Goal: Task Accomplishment & Management: Manage account settings

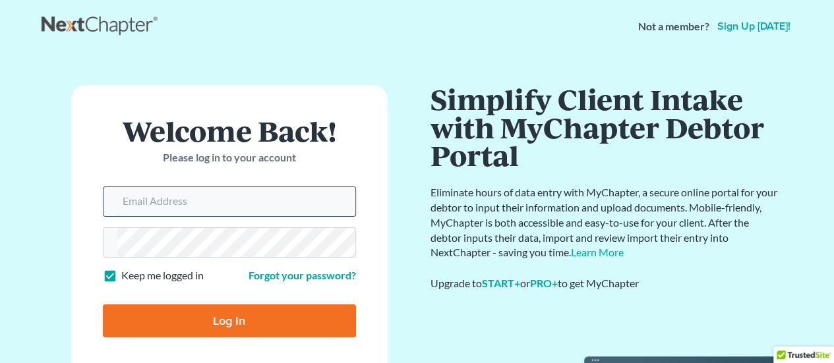
click at [226, 205] on input "Email Address" at bounding box center [236, 201] width 238 height 29
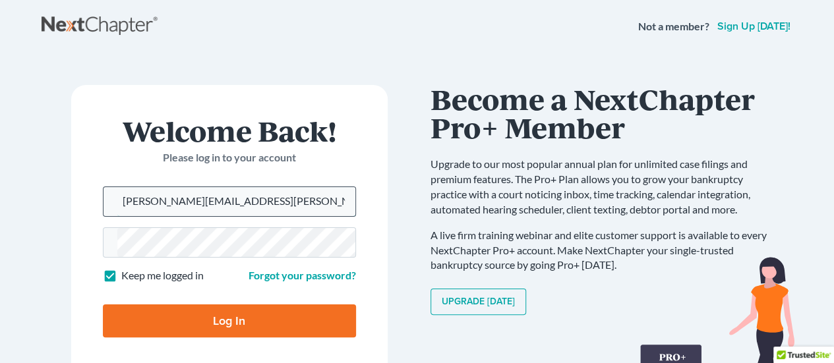
click at [247, 206] on input "[PERSON_NAME][EMAIL_ADDRESS][PERSON_NAME][DOMAIN_NAME]" at bounding box center [236, 201] width 238 height 29
click at [248, 222] on form "Welcome Back! Please log in to your account Email Address [PERSON_NAME][EMAIL_A…" at bounding box center [229, 232] width 317 height 295
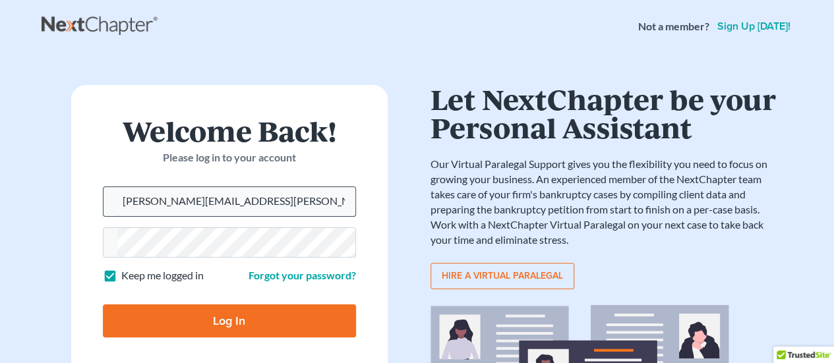
click at [266, 201] on input "[PERSON_NAME][EMAIL_ADDRESS][PERSON_NAME][DOMAIN_NAME]" at bounding box center [236, 201] width 238 height 29
click at [265, 203] on input "[PERSON_NAME][EMAIL_ADDRESS][PERSON_NAME][DOMAIN_NAME]" at bounding box center [236, 201] width 238 height 29
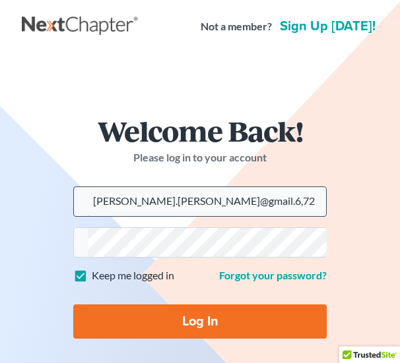
click at [264, 202] on input "[PERSON_NAME].[PERSON_NAME]@gmail.6,723.37" at bounding box center [207, 201] width 238 height 29
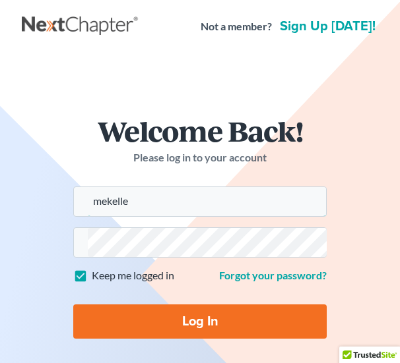
type input "mekelle"
